Goal: Find specific page/section: Find specific page/section

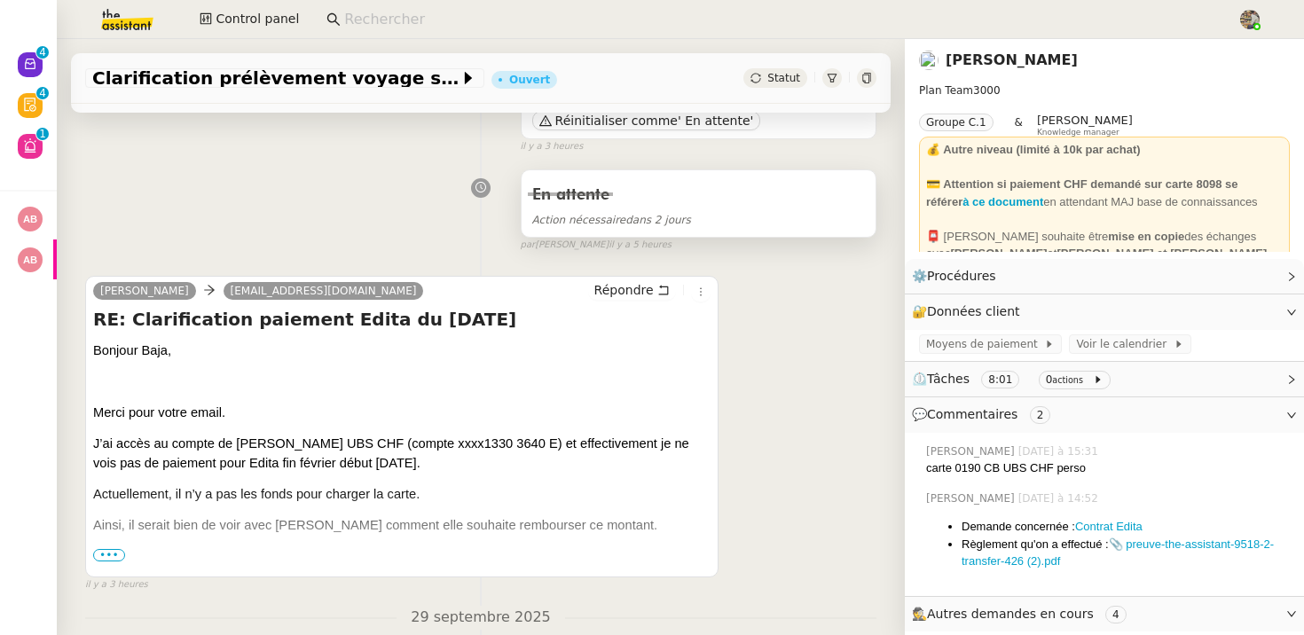
scroll to position [193, 0]
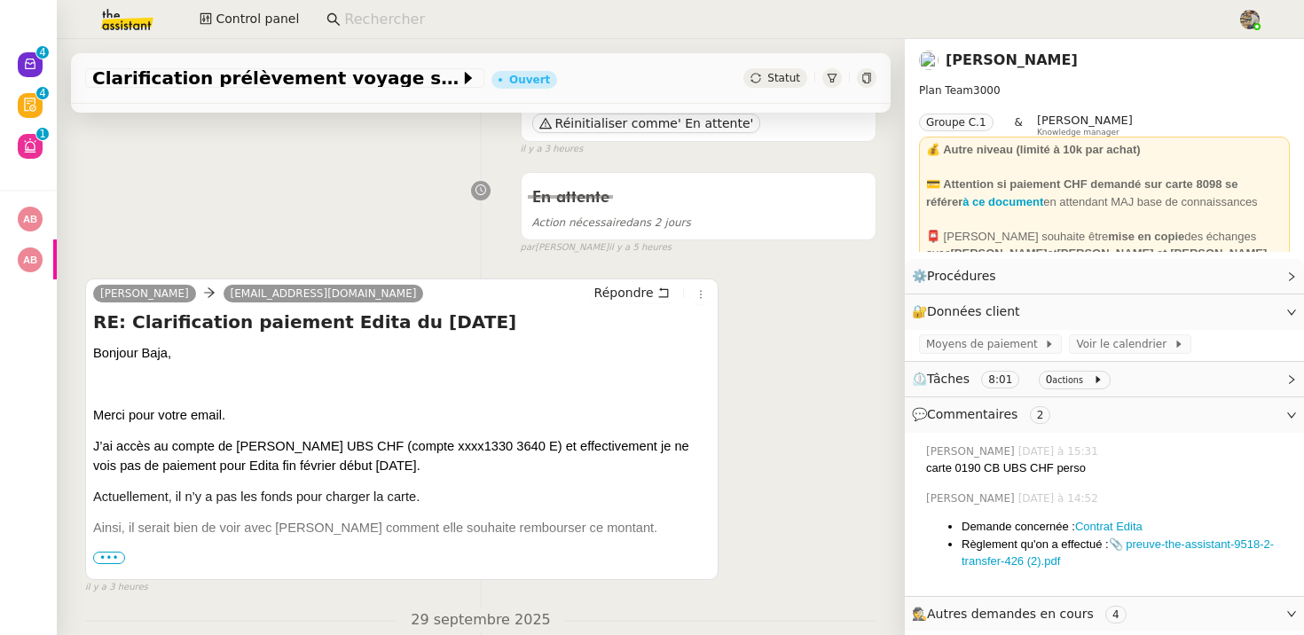
click at [114, 557] on span "•••" at bounding box center [109, 558] width 32 height 12
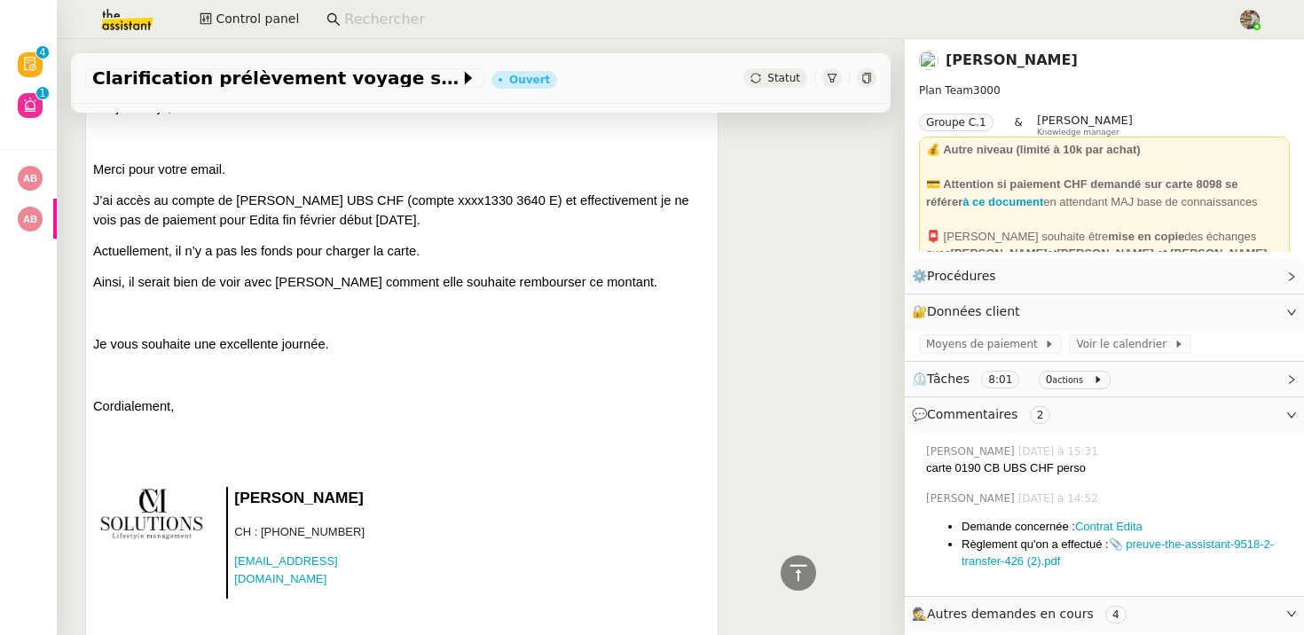
scroll to position [0, 0]
